Goal: Task Accomplishment & Management: Use online tool/utility

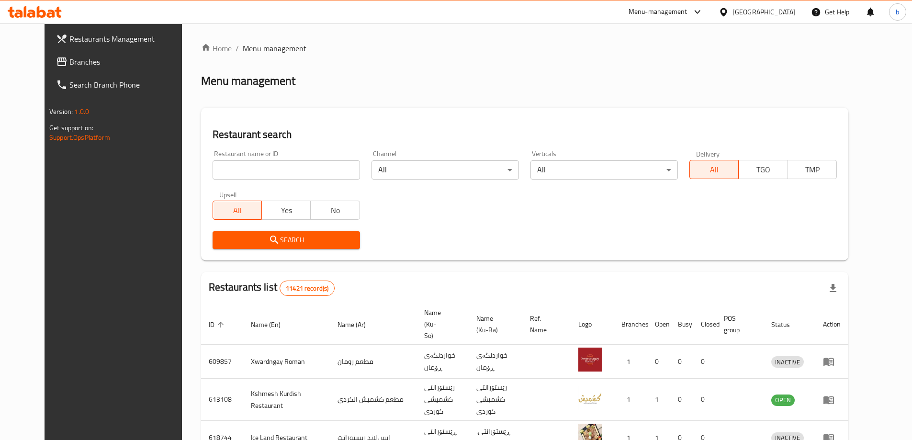
click at [48, 52] on link "Branches" at bounding box center [122, 61] width 148 height 23
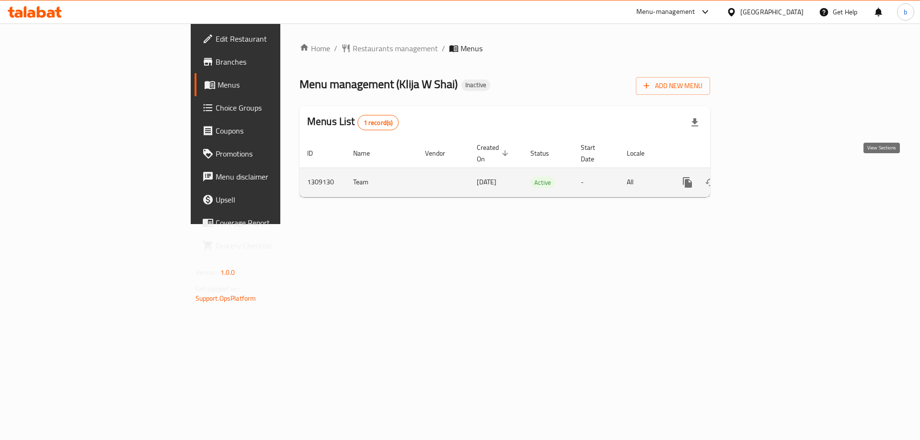
click at [762, 177] on icon "enhanced table" at bounding box center [756, 182] width 11 height 11
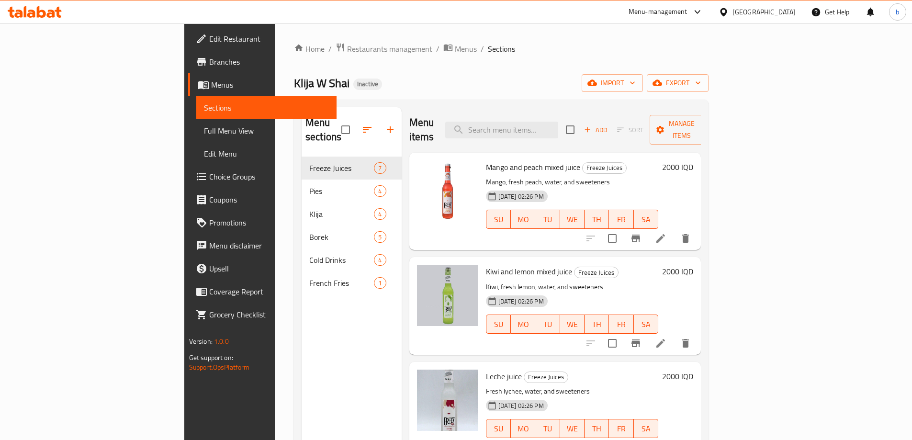
click at [204, 134] on span "Full Menu View" at bounding box center [266, 130] width 125 height 11
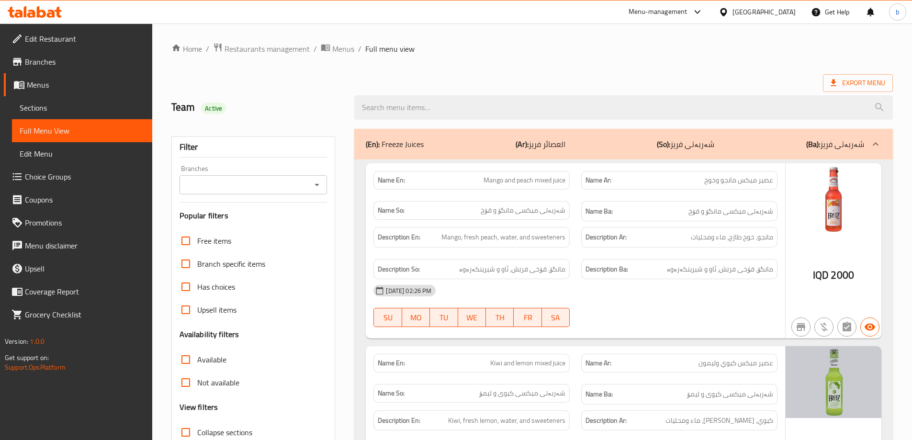
click at [314, 186] on icon "Open" at bounding box center [316, 184] width 11 height 11
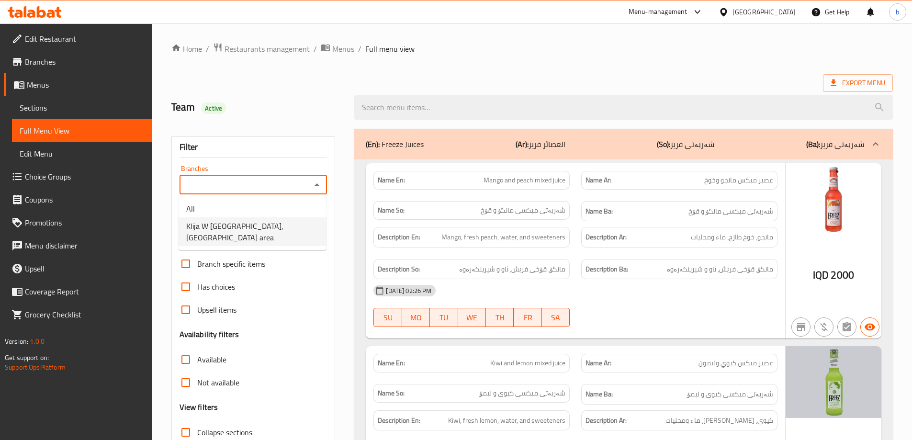
click at [256, 230] on span "Klija W [GEOGRAPHIC_DATA], [GEOGRAPHIC_DATA] area" at bounding box center [252, 231] width 133 height 23
type input "Klija W [GEOGRAPHIC_DATA], [GEOGRAPHIC_DATA] area"
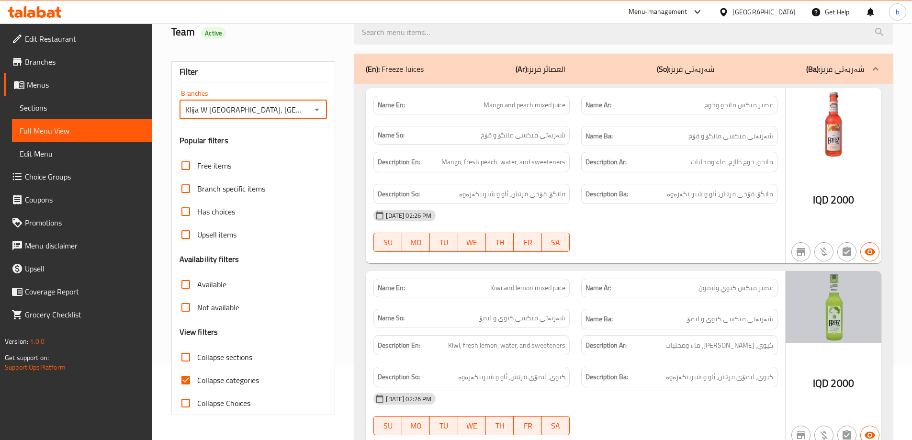
scroll to position [224, 0]
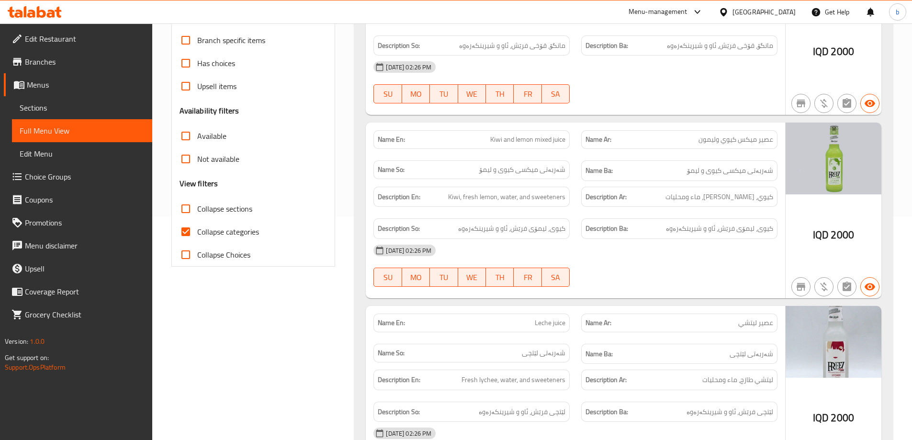
click at [177, 212] on input "Collapse sections" at bounding box center [185, 208] width 23 height 23
checkbox input "true"
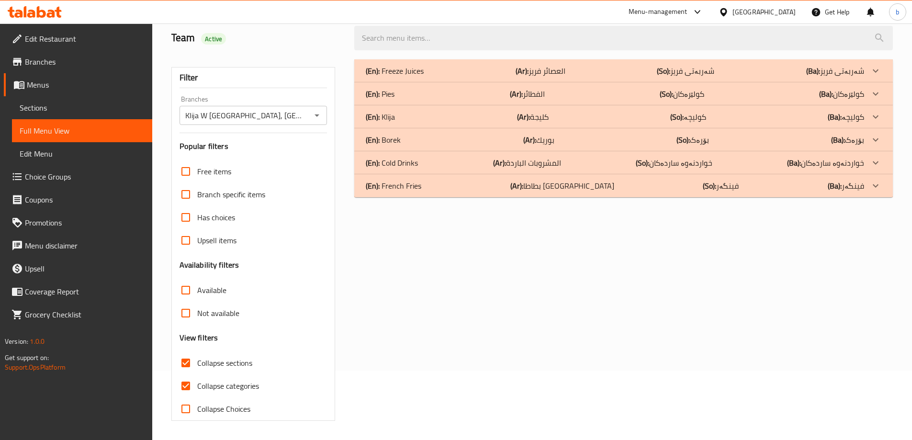
scroll to position [69, 0]
click at [191, 198] on input "Branch specific items" at bounding box center [185, 194] width 23 height 23
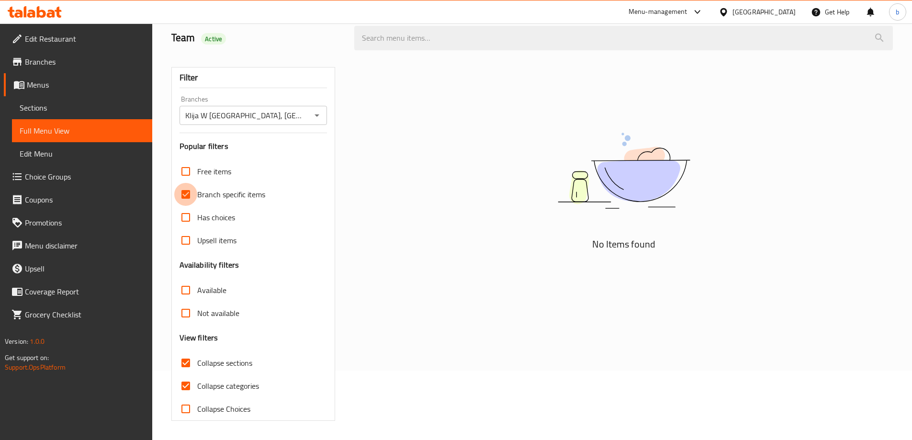
click at [190, 198] on input "Branch specific items" at bounding box center [185, 194] width 23 height 23
checkbox input "false"
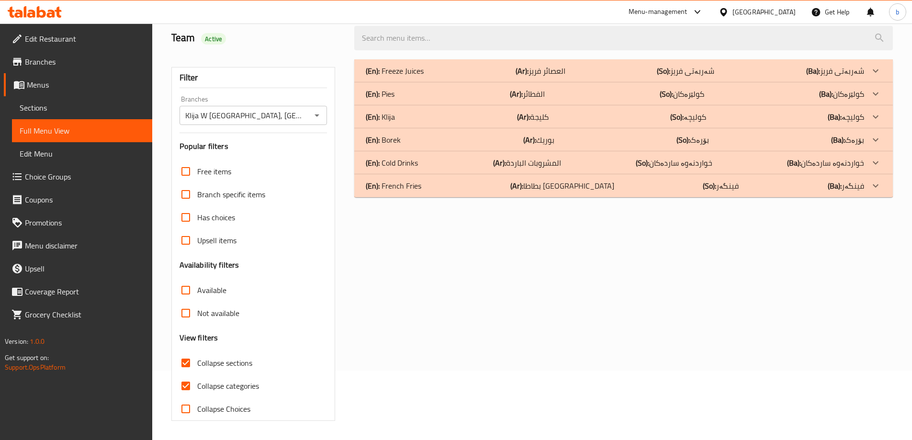
click at [178, 359] on input "Collapse sections" at bounding box center [185, 363] width 23 height 23
checkbox input "false"
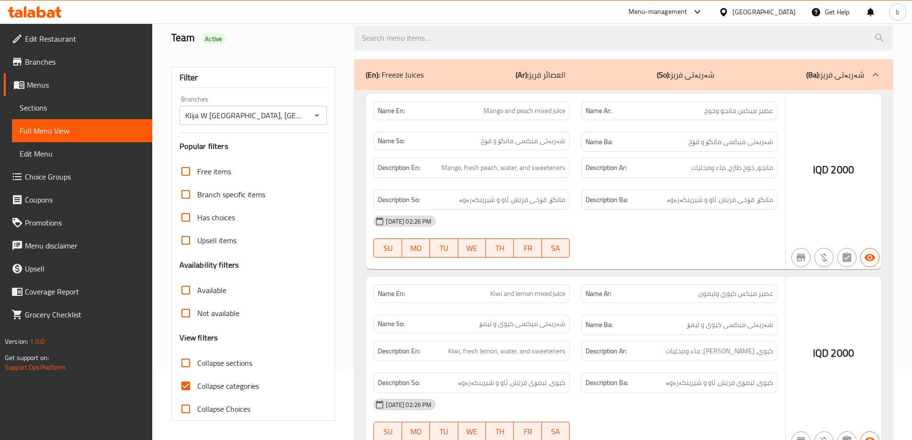
click at [193, 386] on input "Collapse categories" at bounding box center [185, 386] width 23 height 23
checkbox input "false"
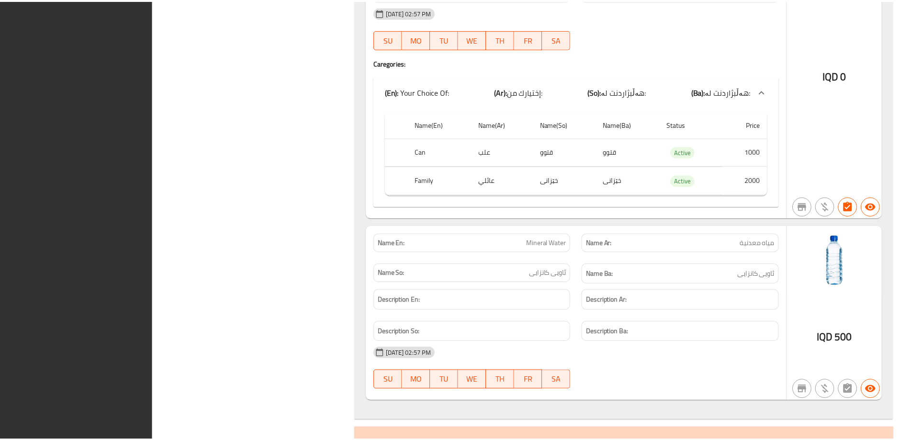
scroll to position [7906, 0]
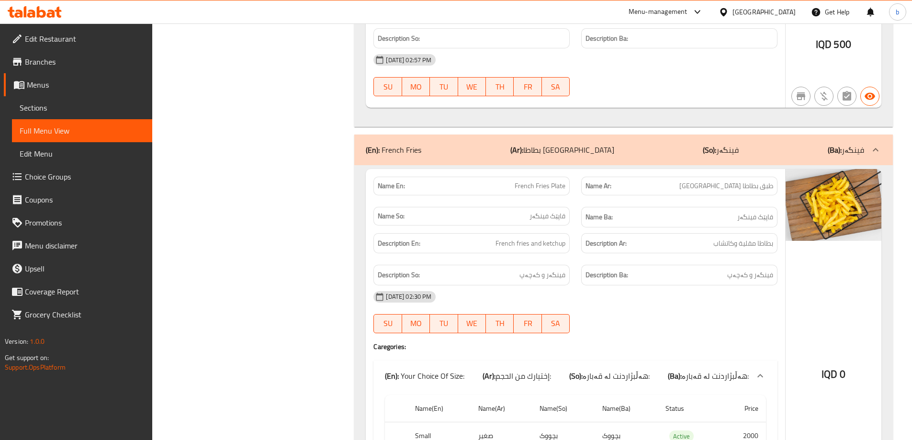
click at [55, 29] on link "Edit Restaurant" at bounding box center [78, 38] width 148 height 23
